Goal: Find contact information: Find contact information

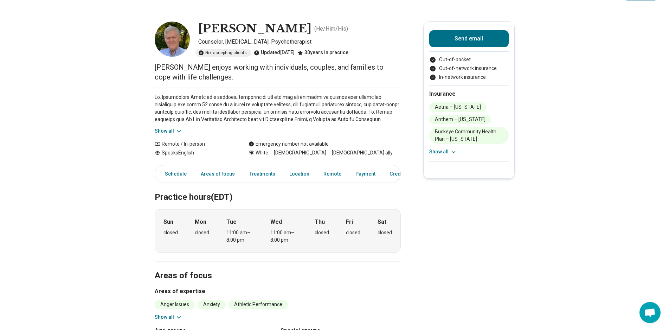
scroll to position [36, 0]
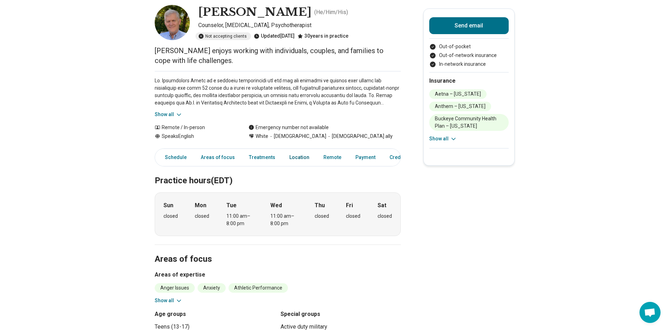
click at [293, 158] on link "Location" at bounding box center [299, 157] width 28 height 14
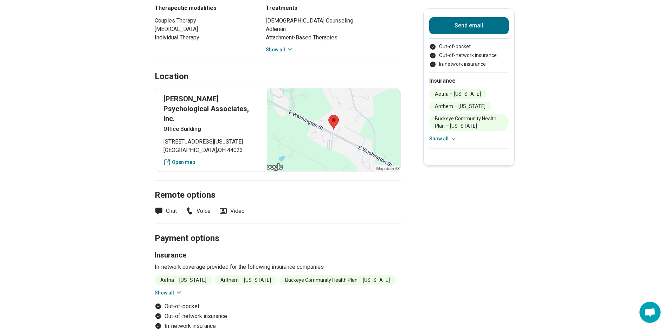
scroll to position [287, 0]
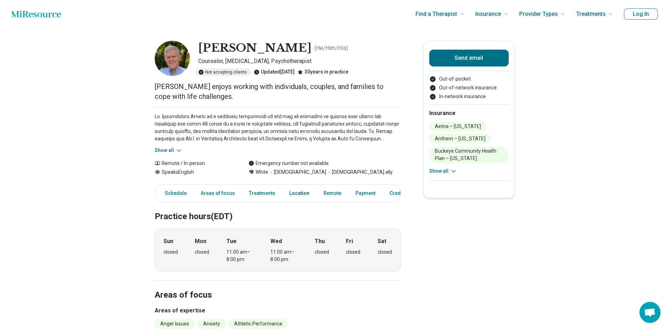
click at [297, 194] on link "Location" at bounding box center [299, 193] width 28 height 14
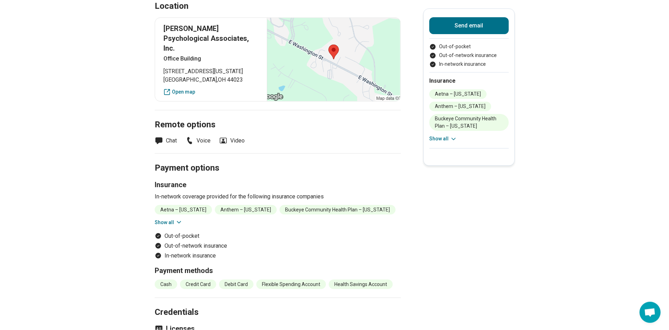
scroll to position [502, 0]
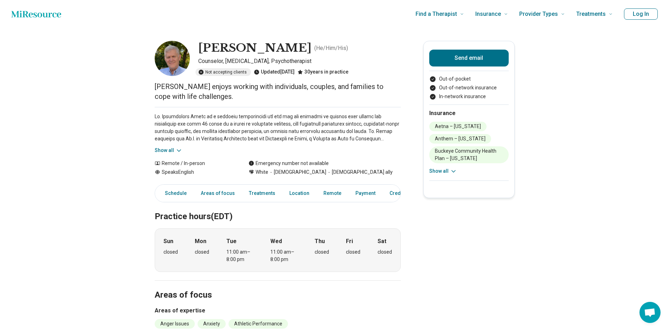
click at [181, 152] on icon at bounding box center [179, 150] width 7 height 7
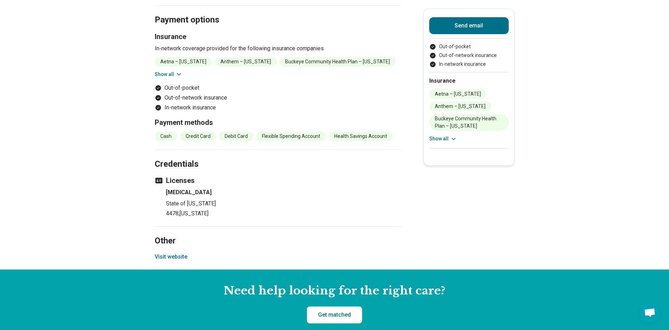
scroll to position [718, 0]
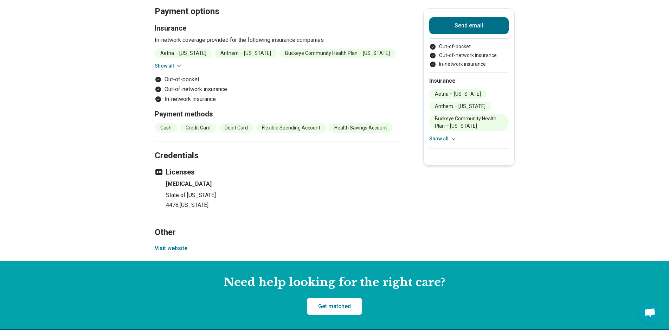
click at [177, 244] on button "Visit website" at bounding box center [171, 248] width 33 height 8
